Goal: Navigation & Orientation: Find specific page/section

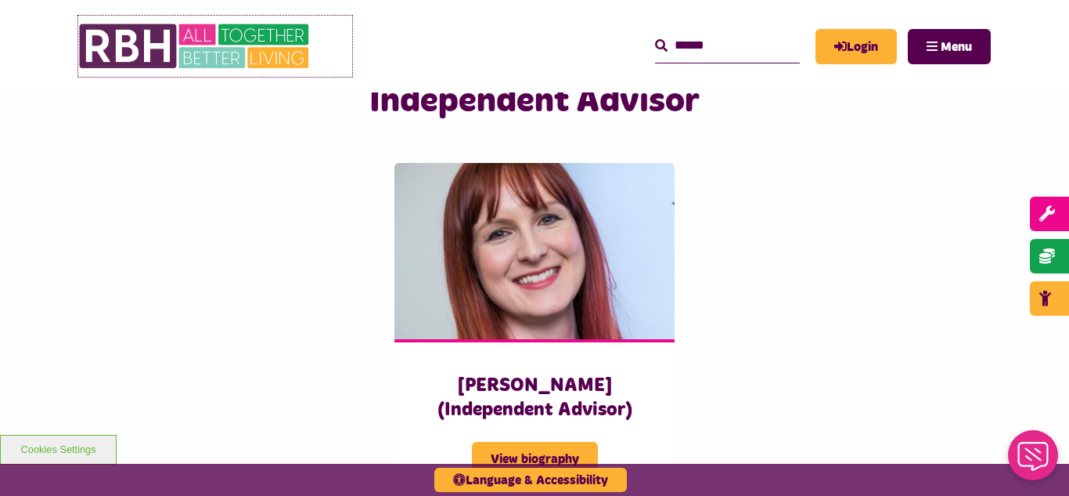
click at [146, 57] on img at bounding box center [195, 46] width 235 height 61
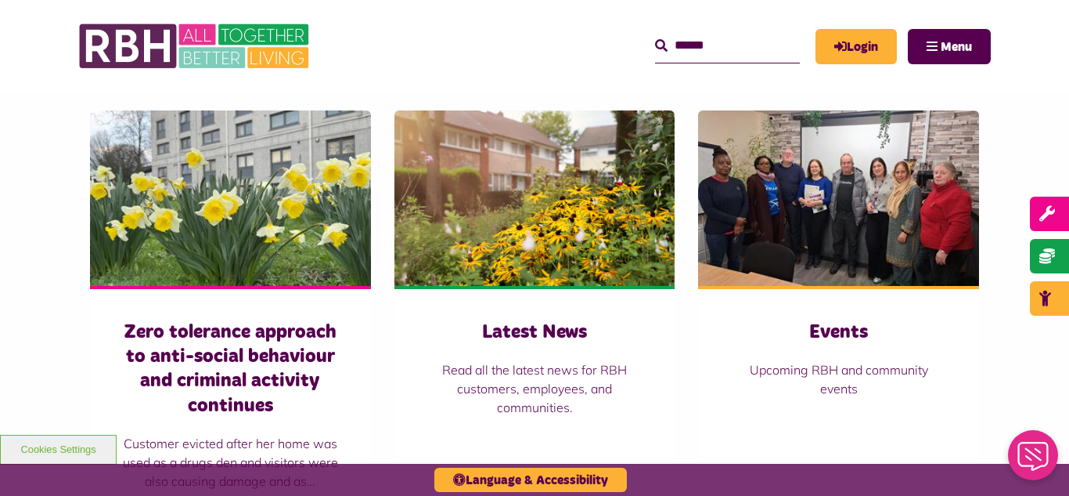
scroll to position [1159, 0]
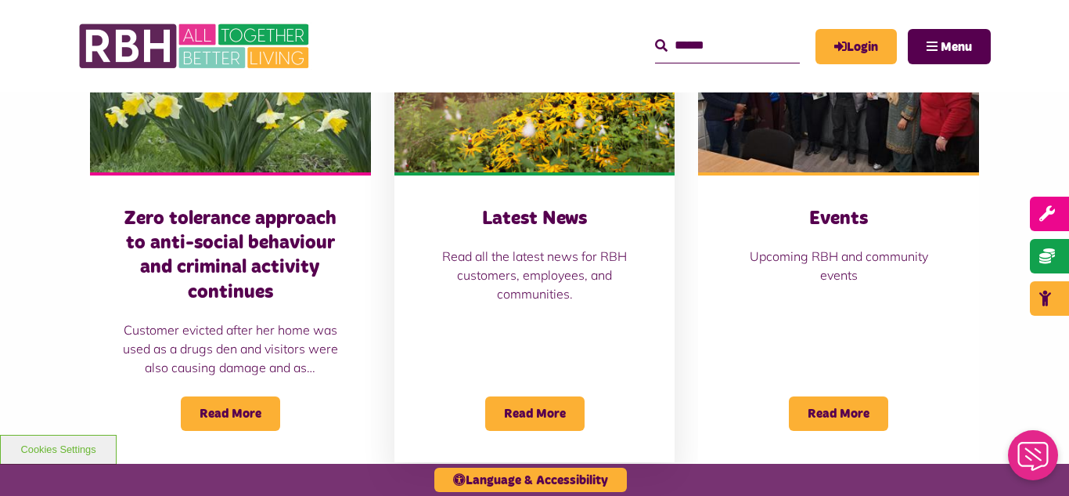
click at [499, 106] on img at bounding box center [535, 84] width 281 height 175
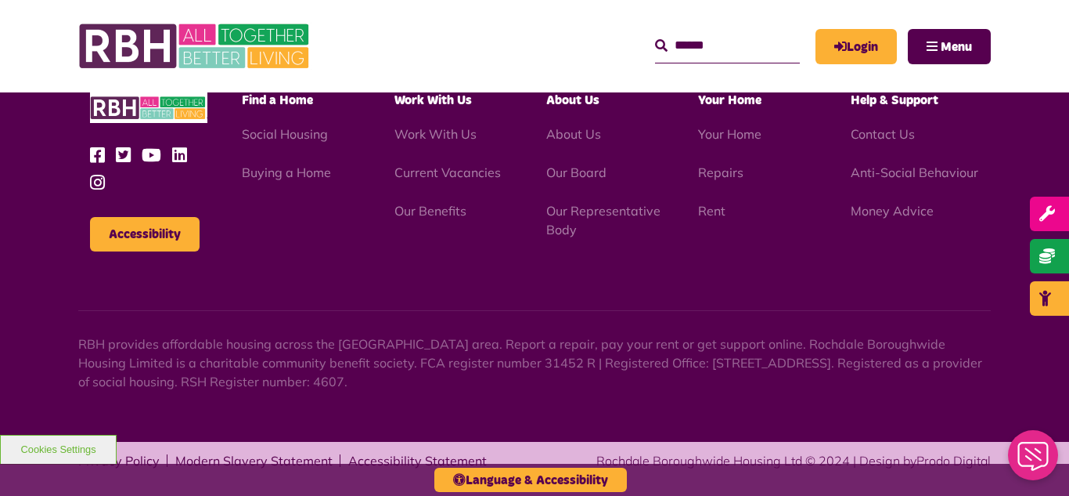
scroll to position [1704, 0]
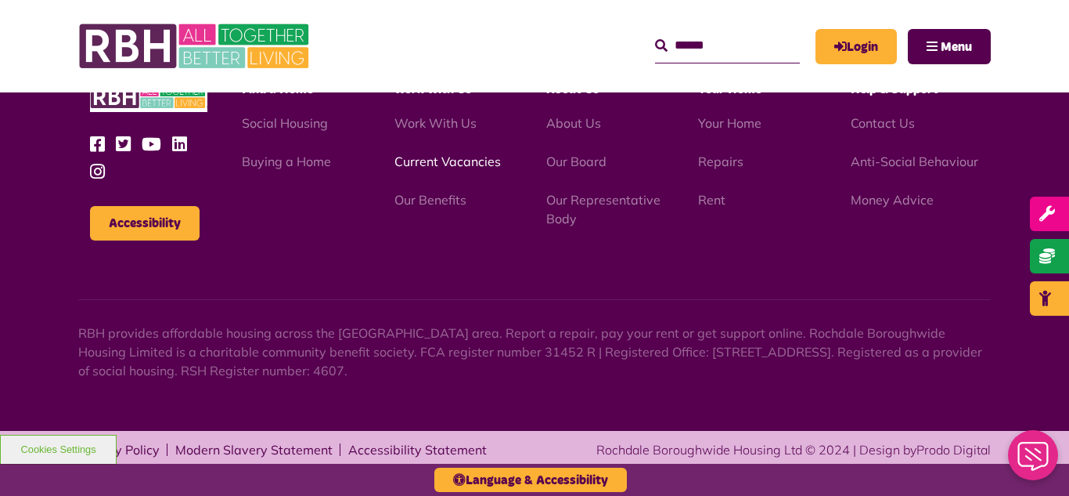
click at [427, 164] on link "Current Vacancies" at bounding box center [448, 161] width 106 height 16
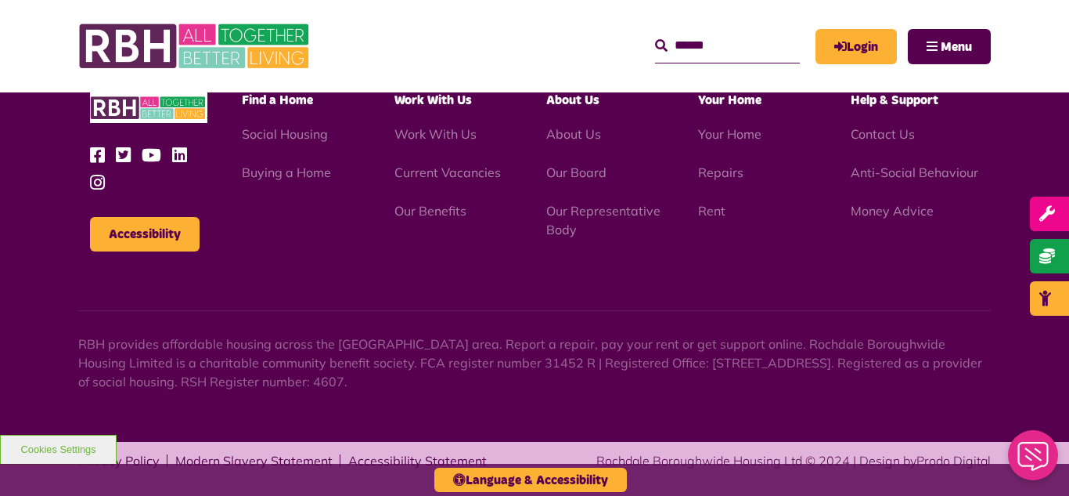
scroll to position [1840, 0]
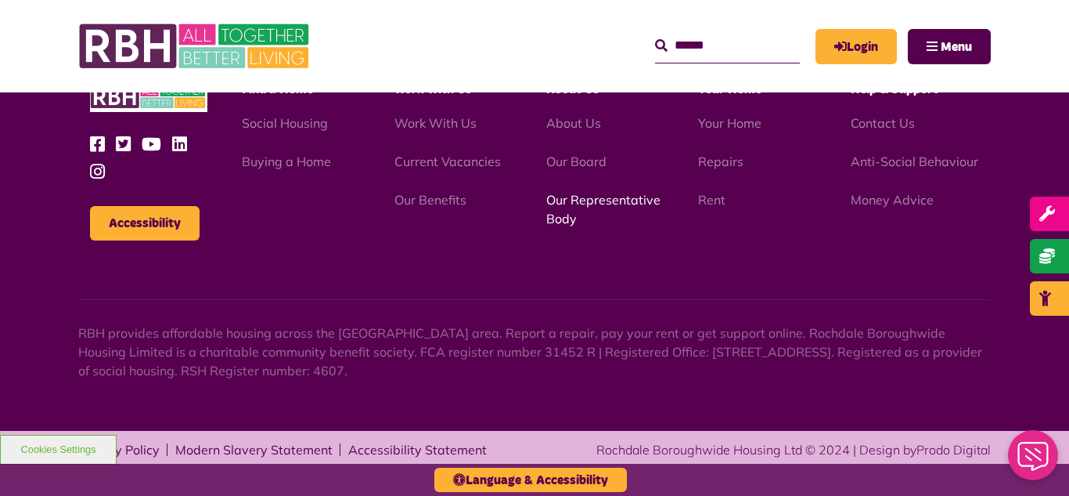
click at [593, 202] on link "Our Representative Body" at bounding box center [603, 209] width 114 height 34
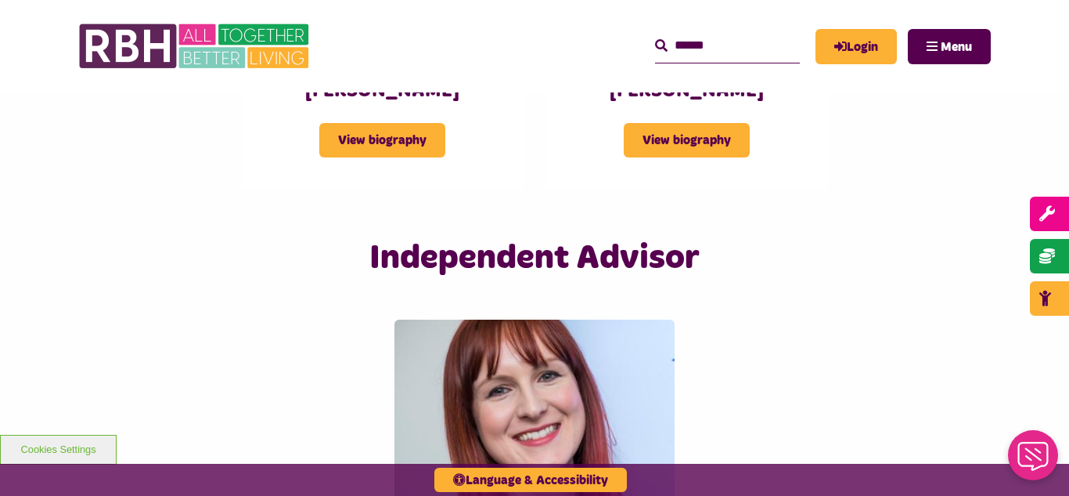
scroll to position [3726, 0]
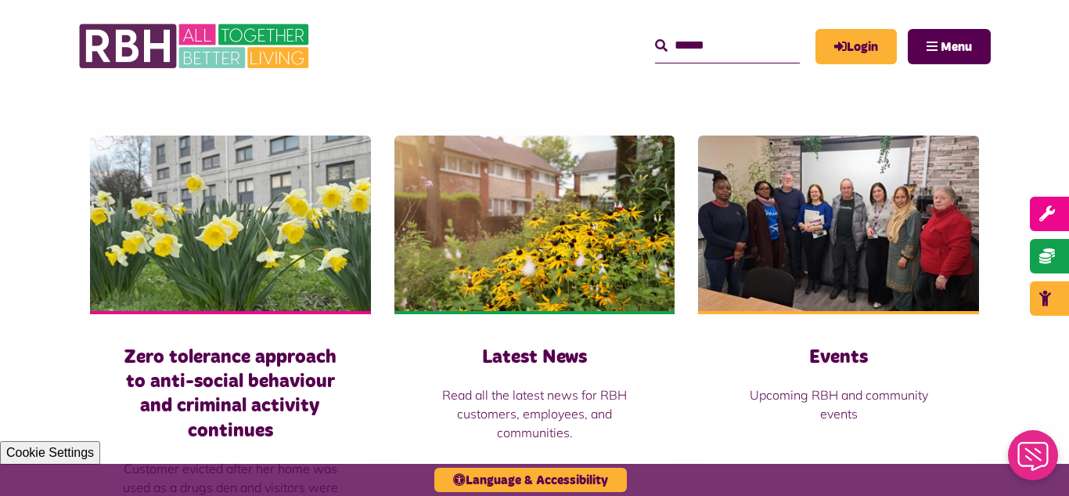
scroll to position [1127, 0]
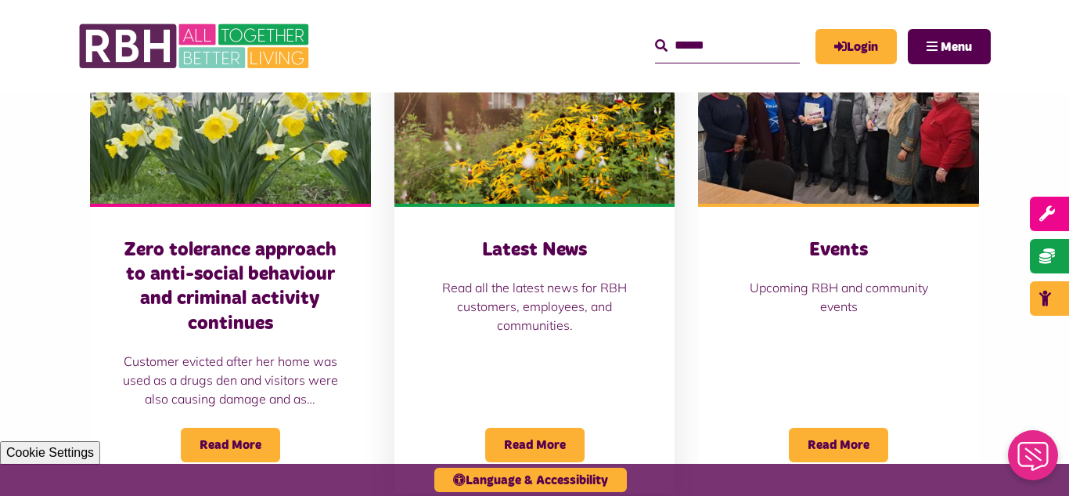
click at [557, 147] on img at bounding box center [535, 115] width 281 height 175
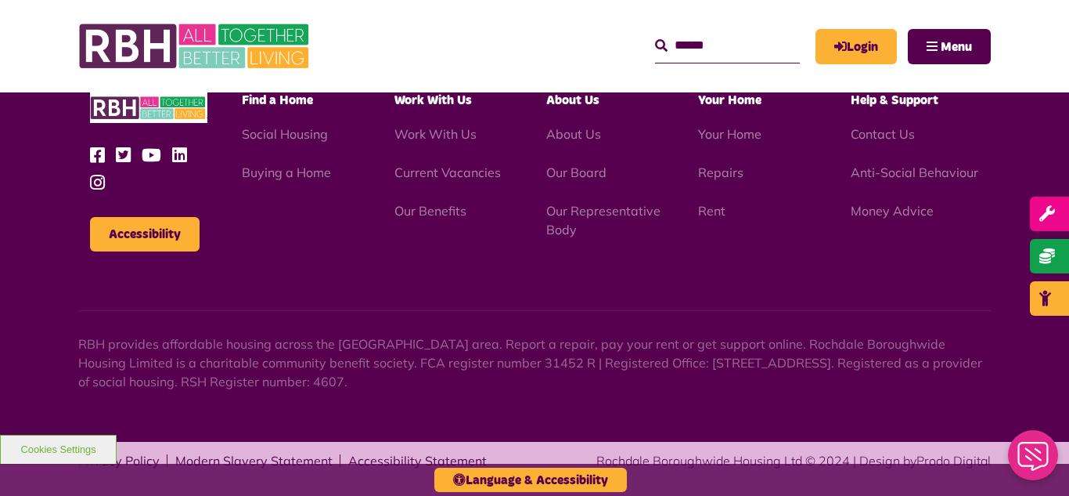
scroll to position [1704, 0]
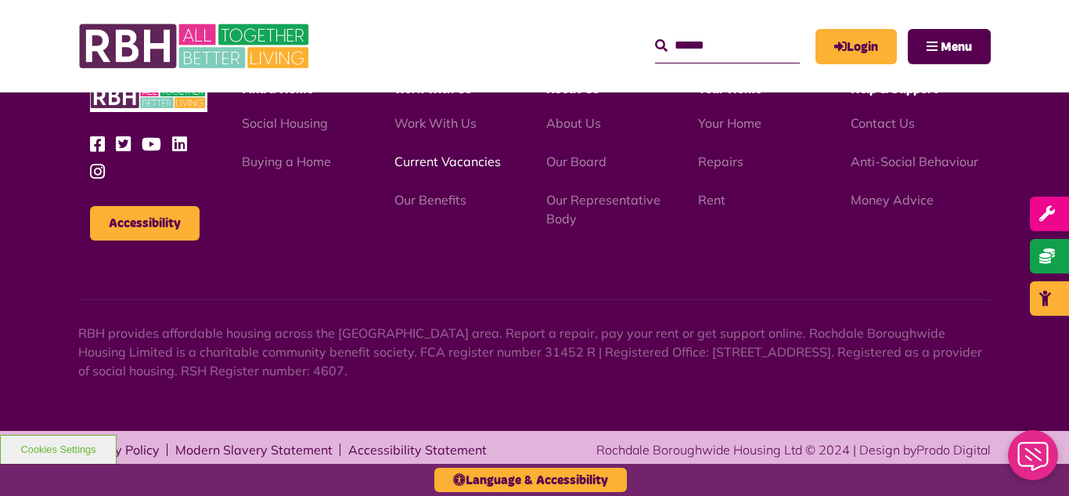
click at [434, 161] on link "Current Vacancies" at bounding box center [448, 161] width 106 height 16
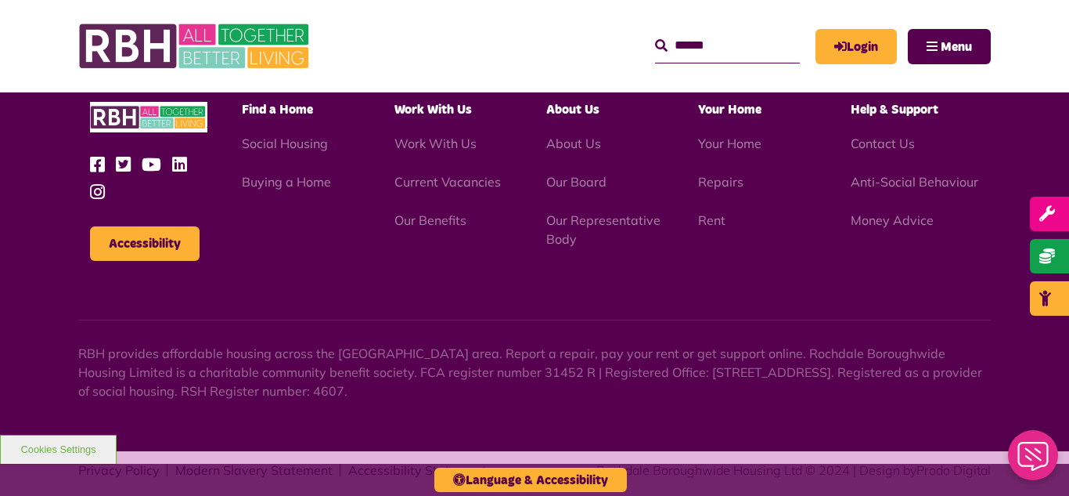
scroll to position [1840, 0]
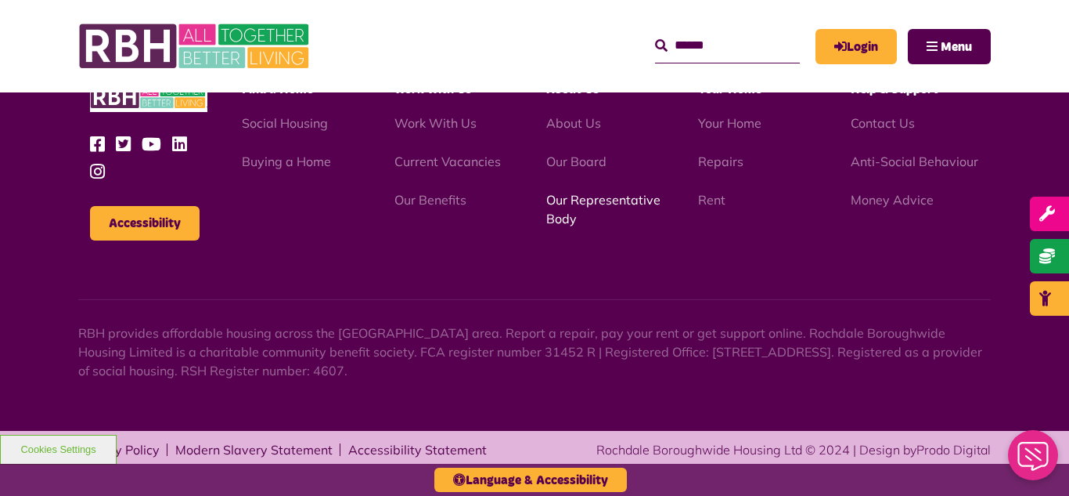
click at [613, 200] on link "Our Representative Body" at bounding box center [603, 209] width 114 height 34
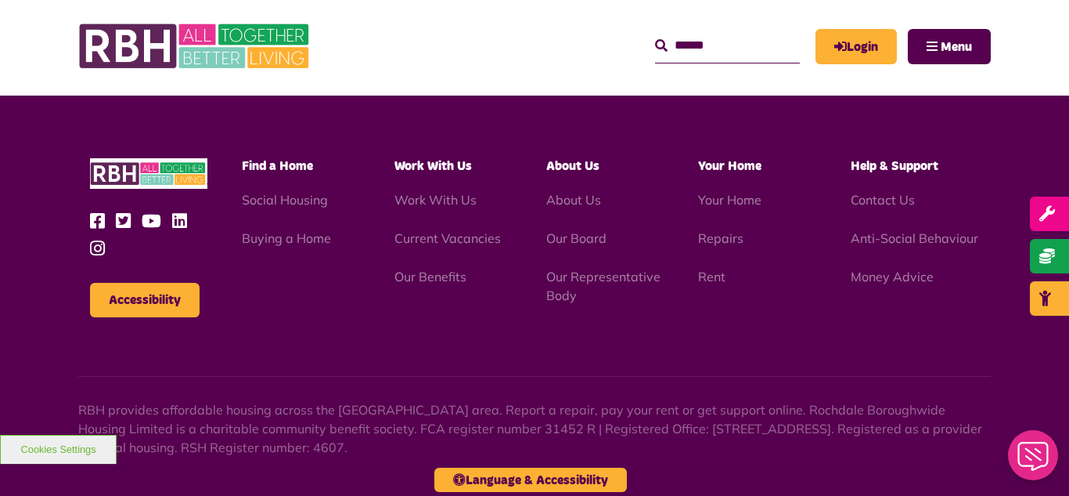
scroll to position [4545, 0]
